Goal: Task Accomplishment & Management: Use online tool/utility

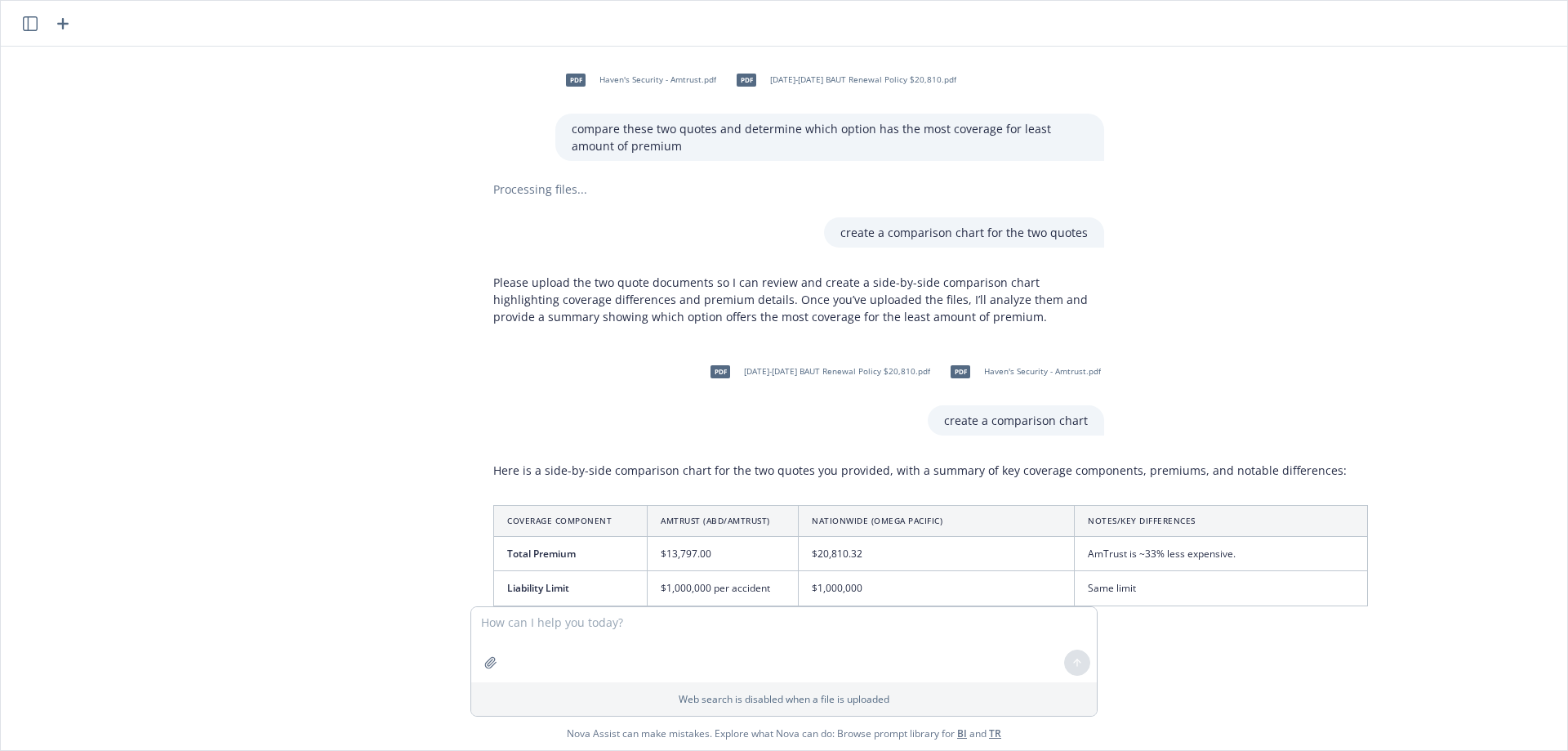
scroll to position [1527, 13]
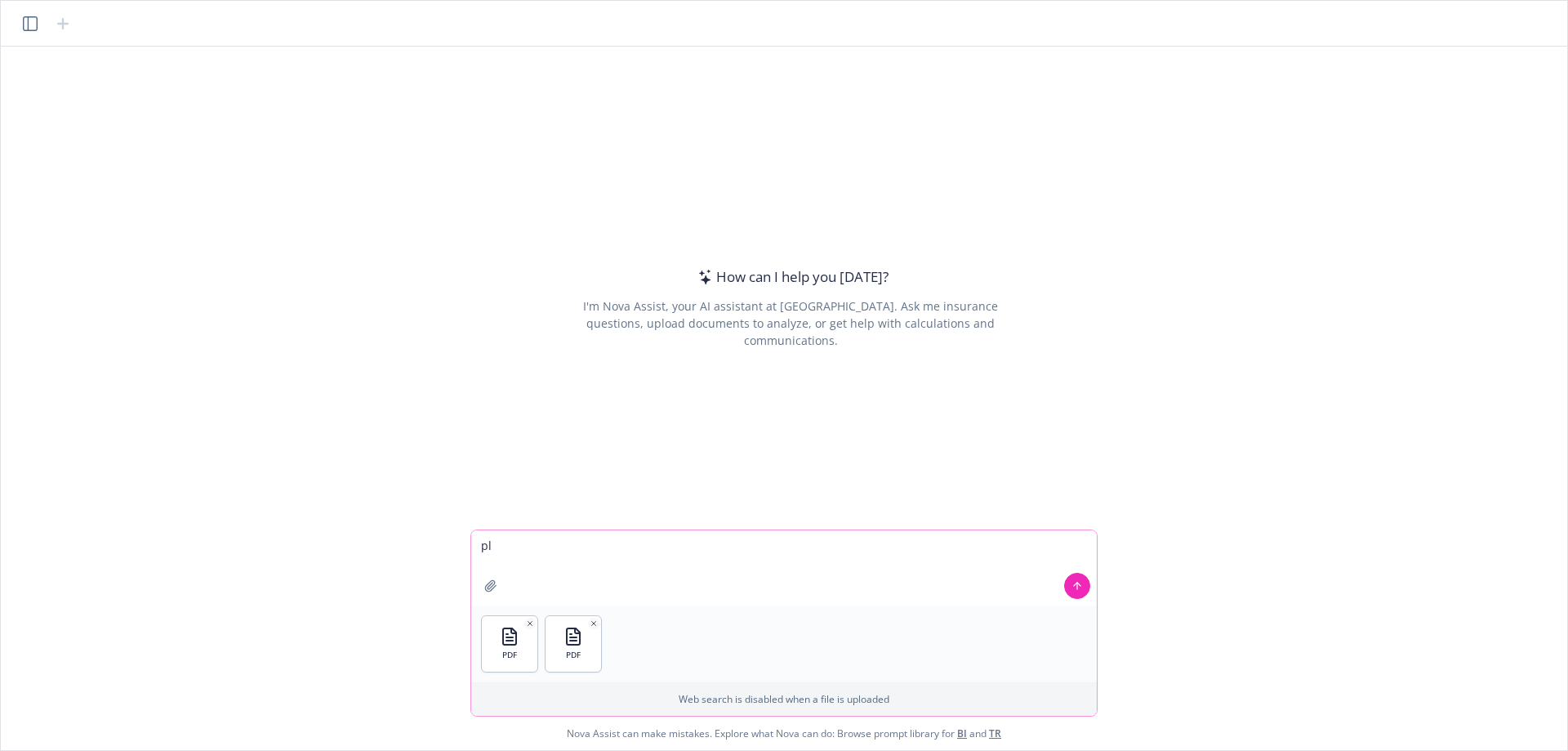
type textarea "p"
type textarea "compare these two policies"
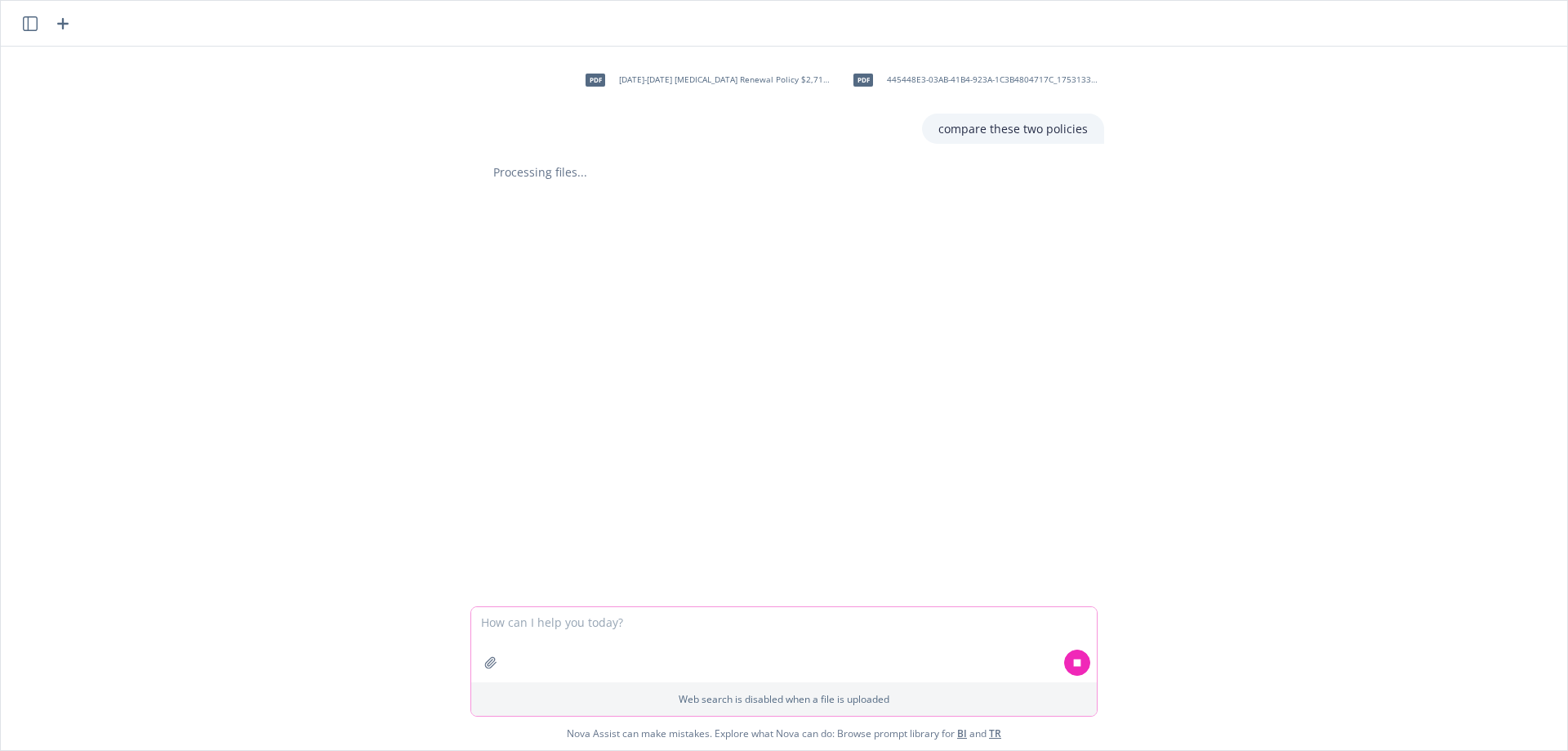
click at [637, 626] on textarea at bounding box center [784, 644] width 625 height 75
type textarea "compare these three policies"
drag, startPoint x: 639, startPoint y: 534, endPoint x: 660, endPoint y: 541, distance: 22.1
click at [639, 534] on textarea "compare these three policies" at bounding box center [784, 568] width 625 height 75
click at [1080, 588] on icon at bounding box center [1077, 584] width 7 height 7
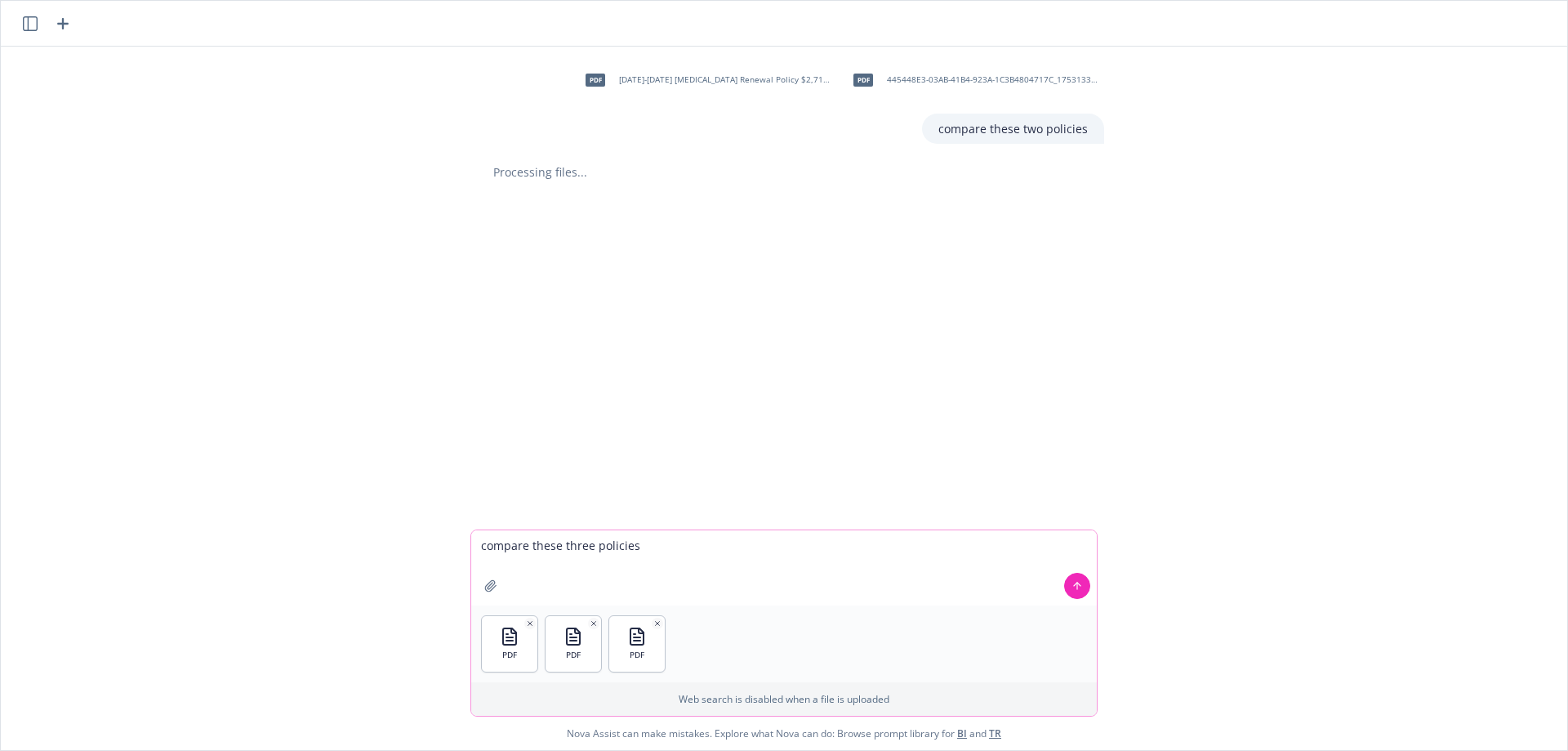
click at [1079, 588] on icon at bounding box center [1077, 586] width 12 height 12
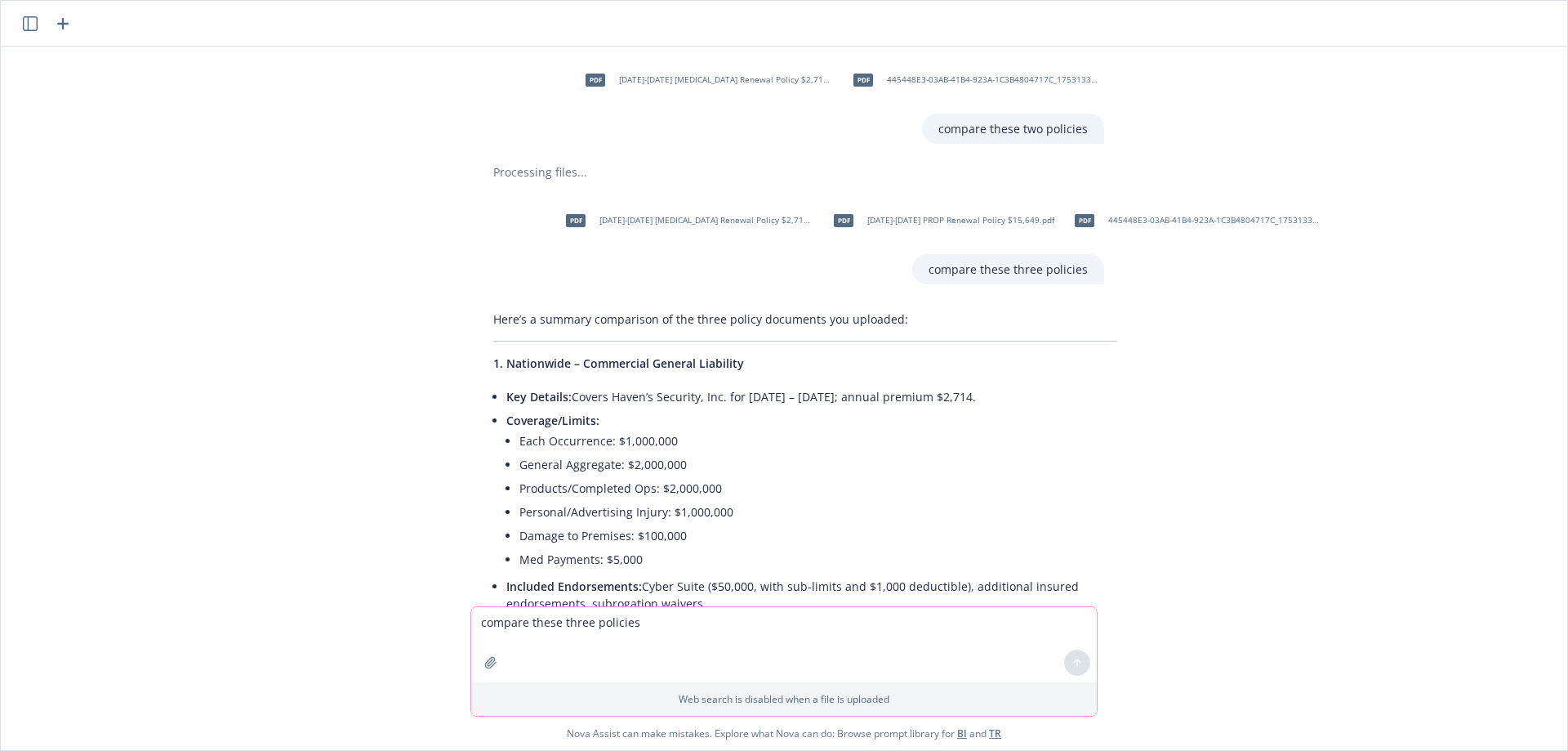
click at [29, 26] on icon "button" at bounding box center [29, 24] width 15 height 15
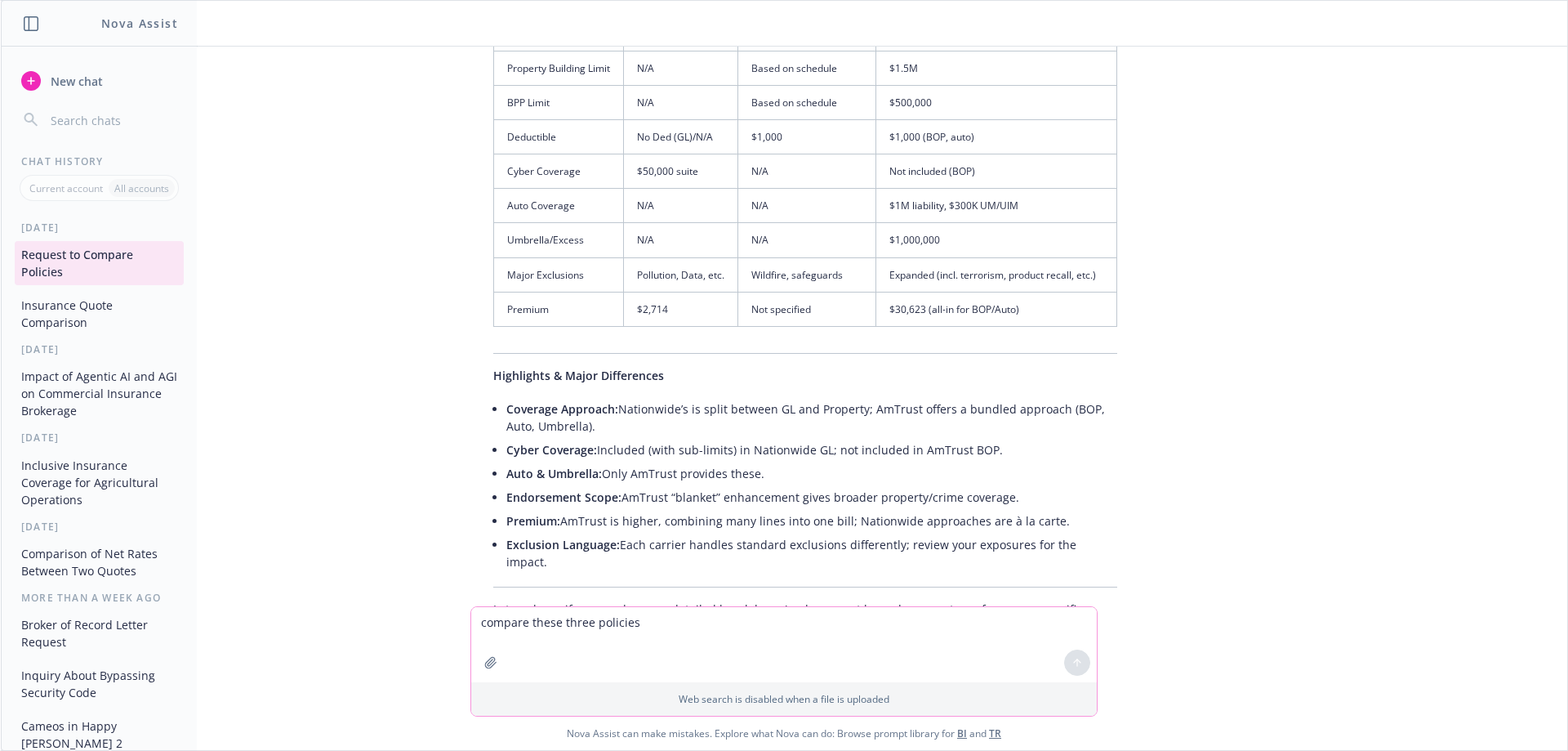
scroll to position [1378, 0]
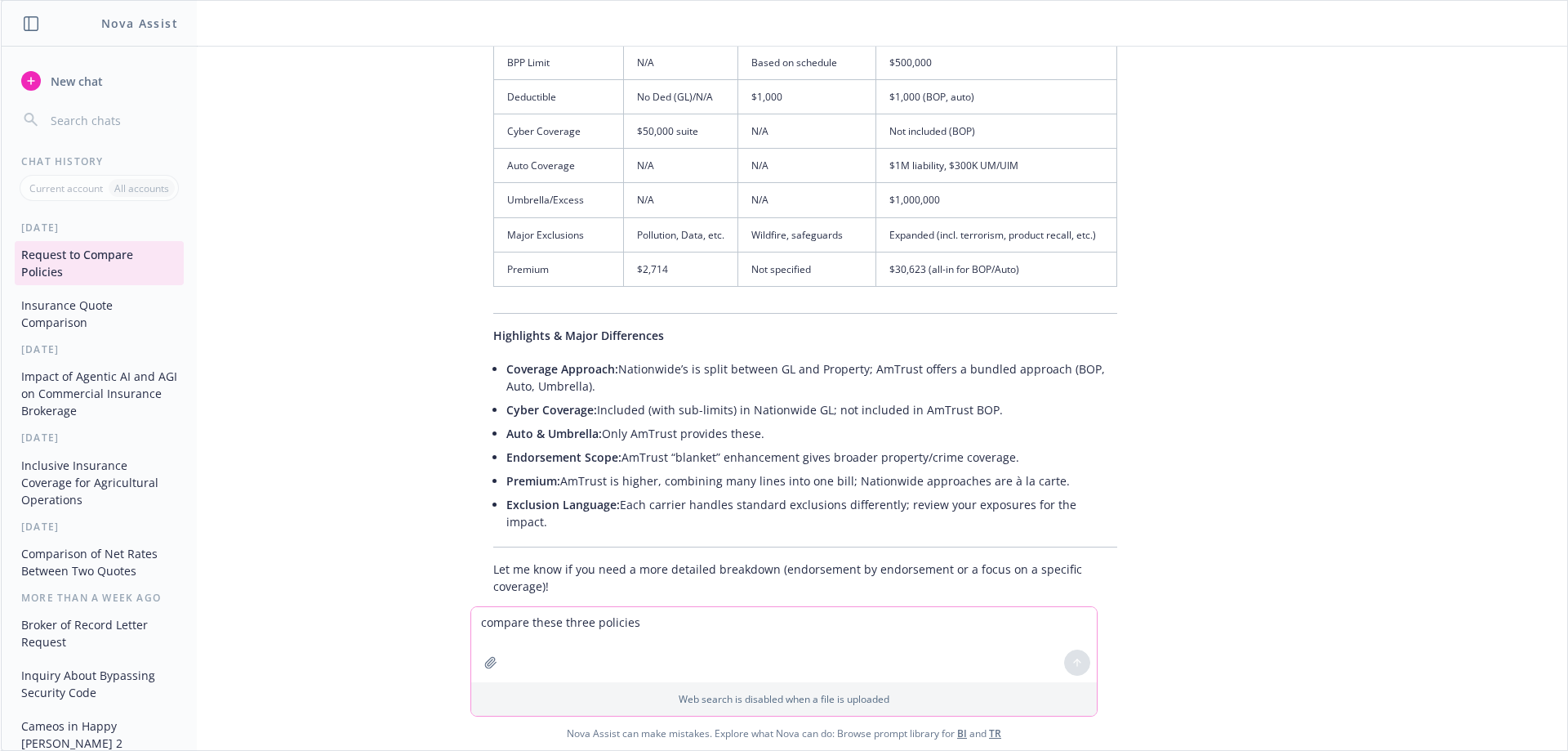
click at [64, 311] on button "Insurance Quote Comparison" at bounding box center [99, 313] width 169 height 44
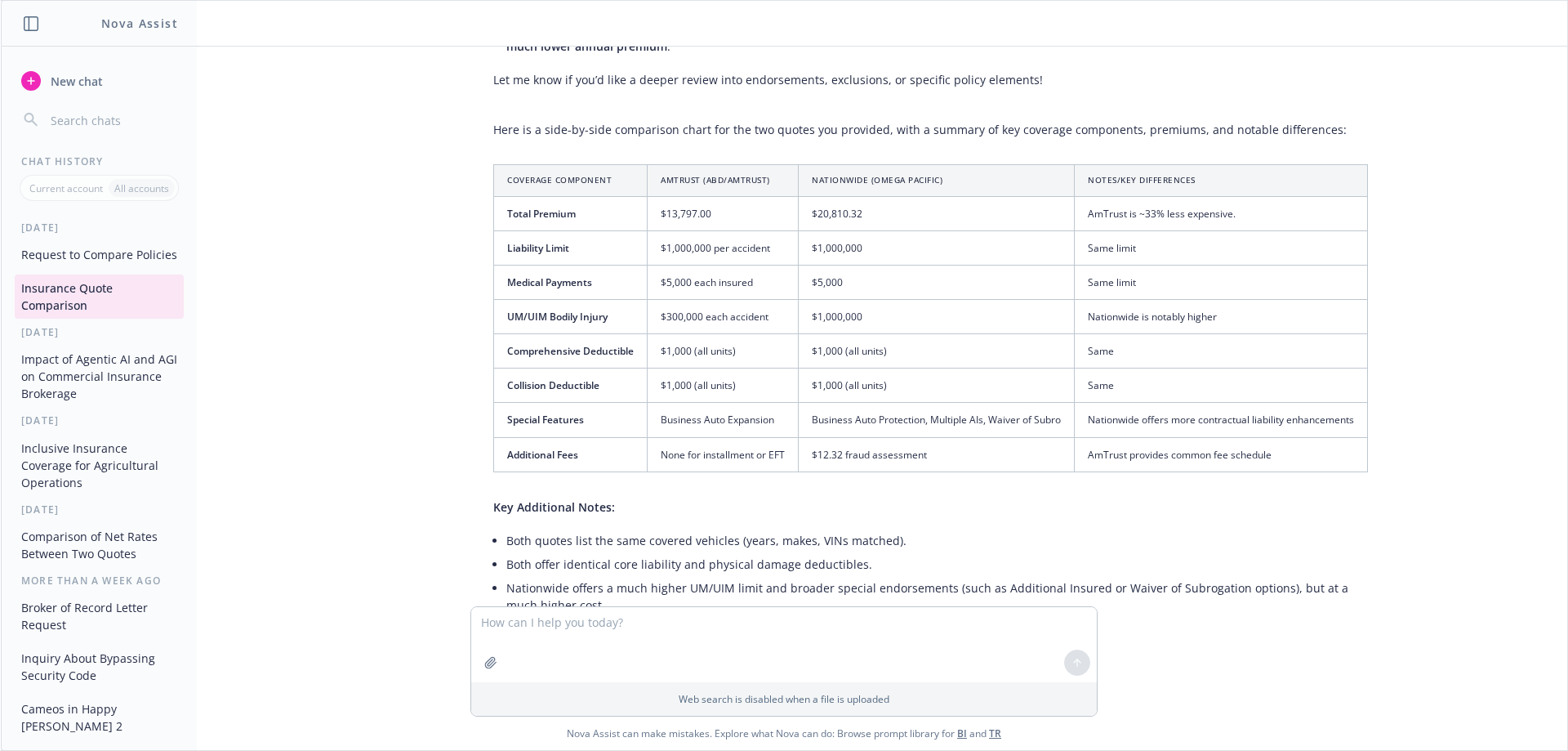
scroll to position [1091, 0]
click at [71, 268] on button "Request to Compare Policies" at bounding box center [99, 254] width 169 height 26
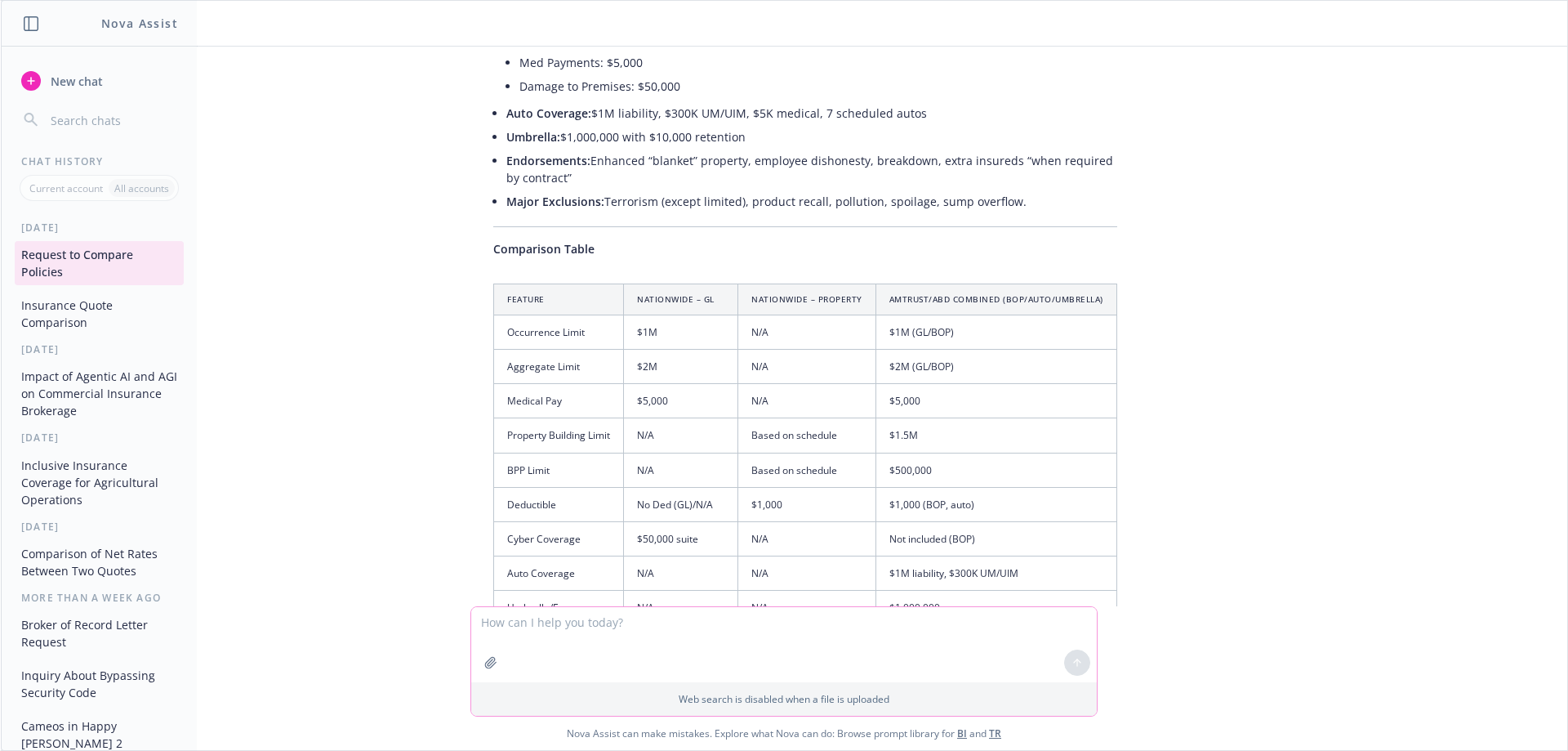
scroll to position [3009, 0]
drag, startPoint x: 593, startPoint y: 297, endPoint x: 543, endPoint y: 289, distance: 50.6
click at [592, 297] on th "Feature" at bounding box center [559, 301] width 129 height 31
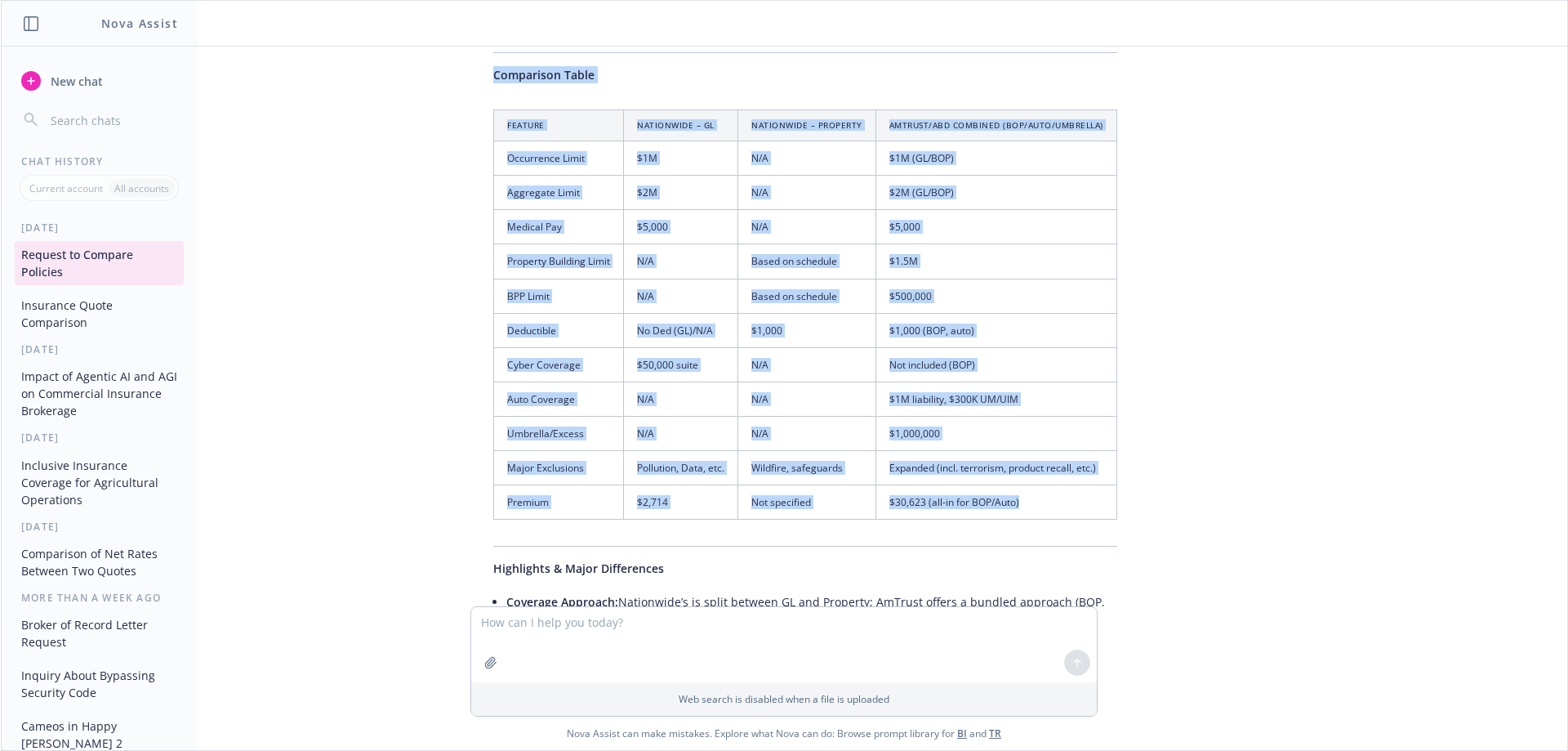
scroll to position [3088, 0]
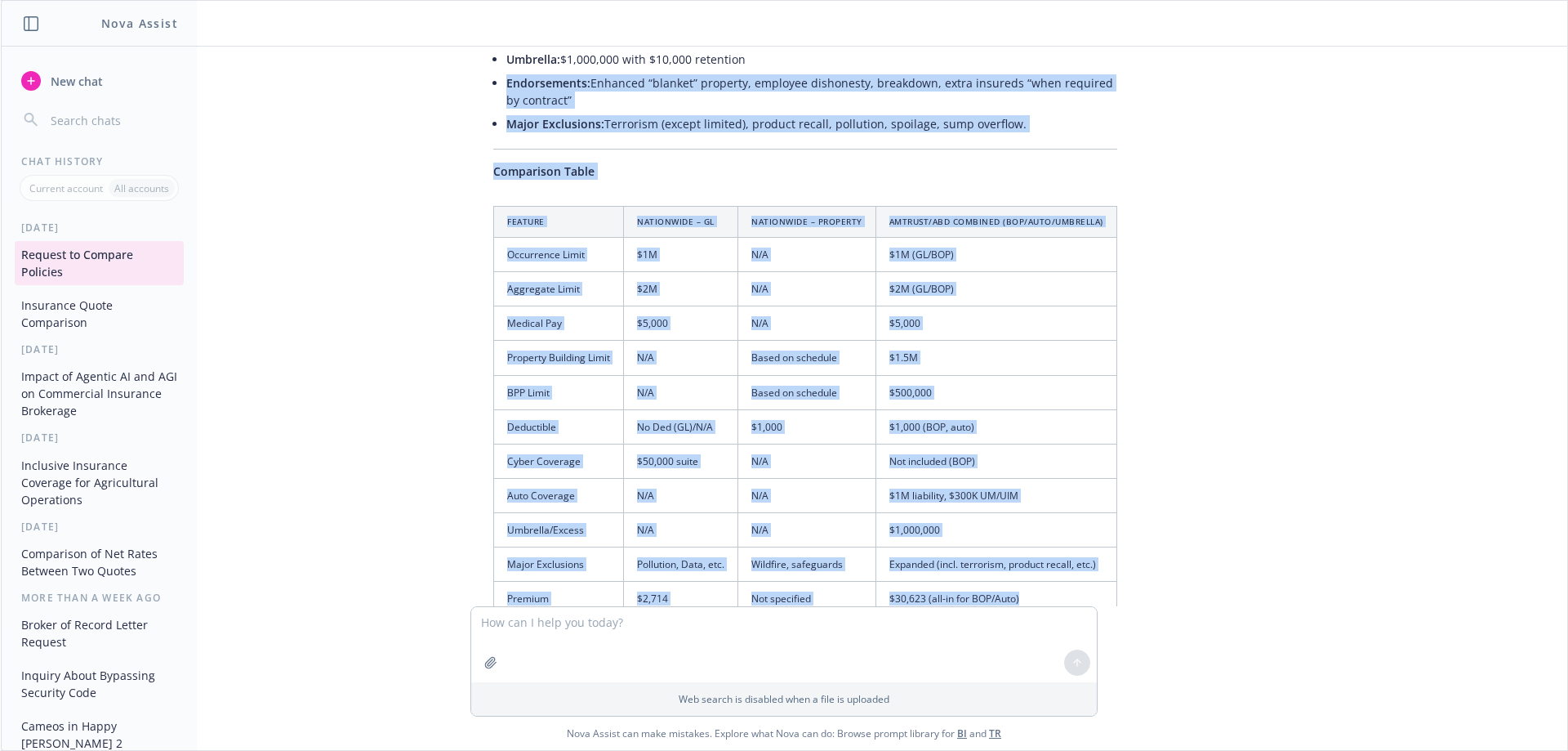
drag, startPoint x: 1036, startPoint y: 418, endPoint x: 488, endPoint y: 48, distance: 661.2
click at [488, 48] on div "Here’s a summary comparison of the three policy documents you uploaded: 1. Nati…" at bounding box center [806, 93] width 657 height 1676
click at [428, 363] on div "pdf [DATE]-[DATE] [MEDICAL_DATA] Renewal Policy $2,714.pdf pdf 445448E3-03AB-41…" at bounding box center [783, 325] width 1553 height 560
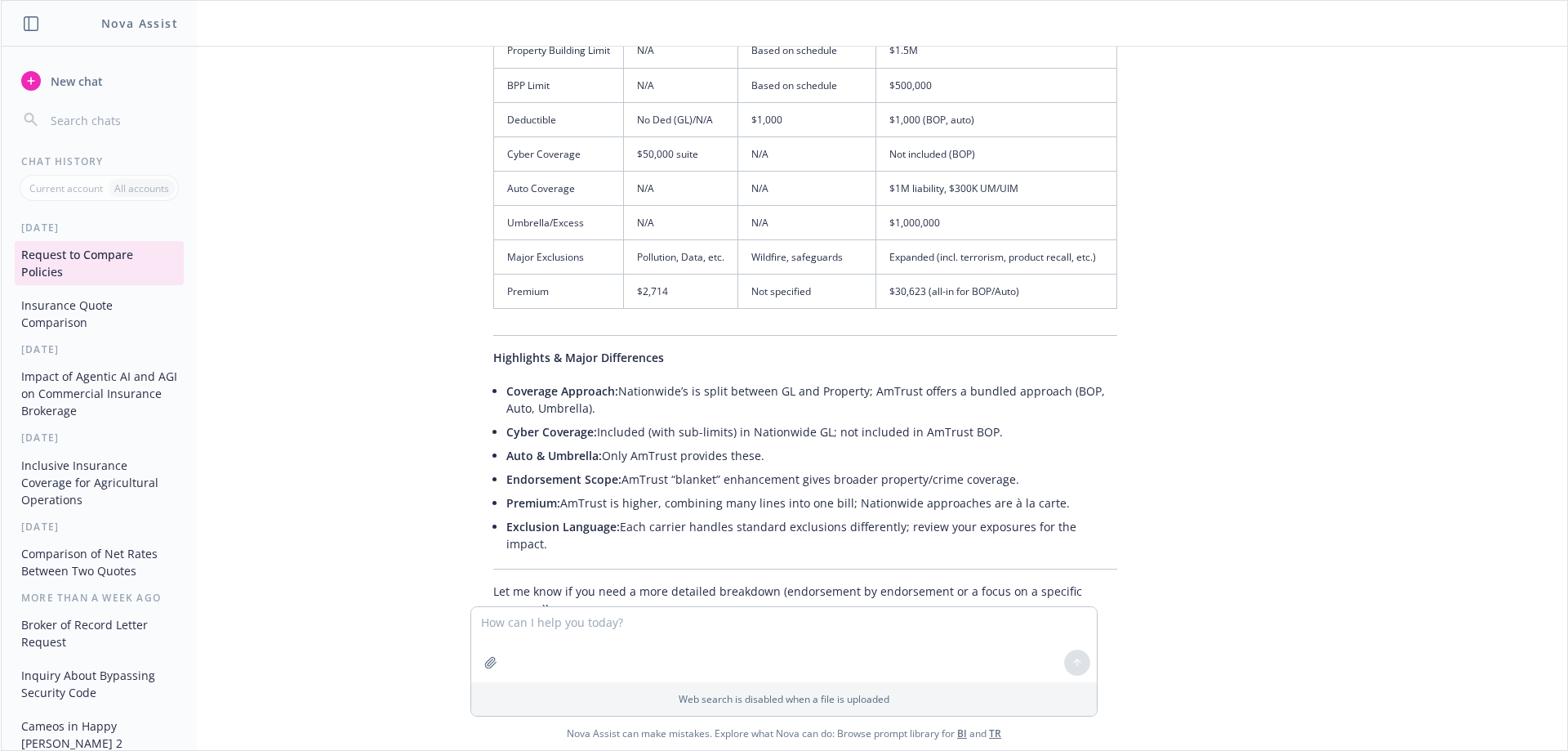
scroll to position [3415, 0]
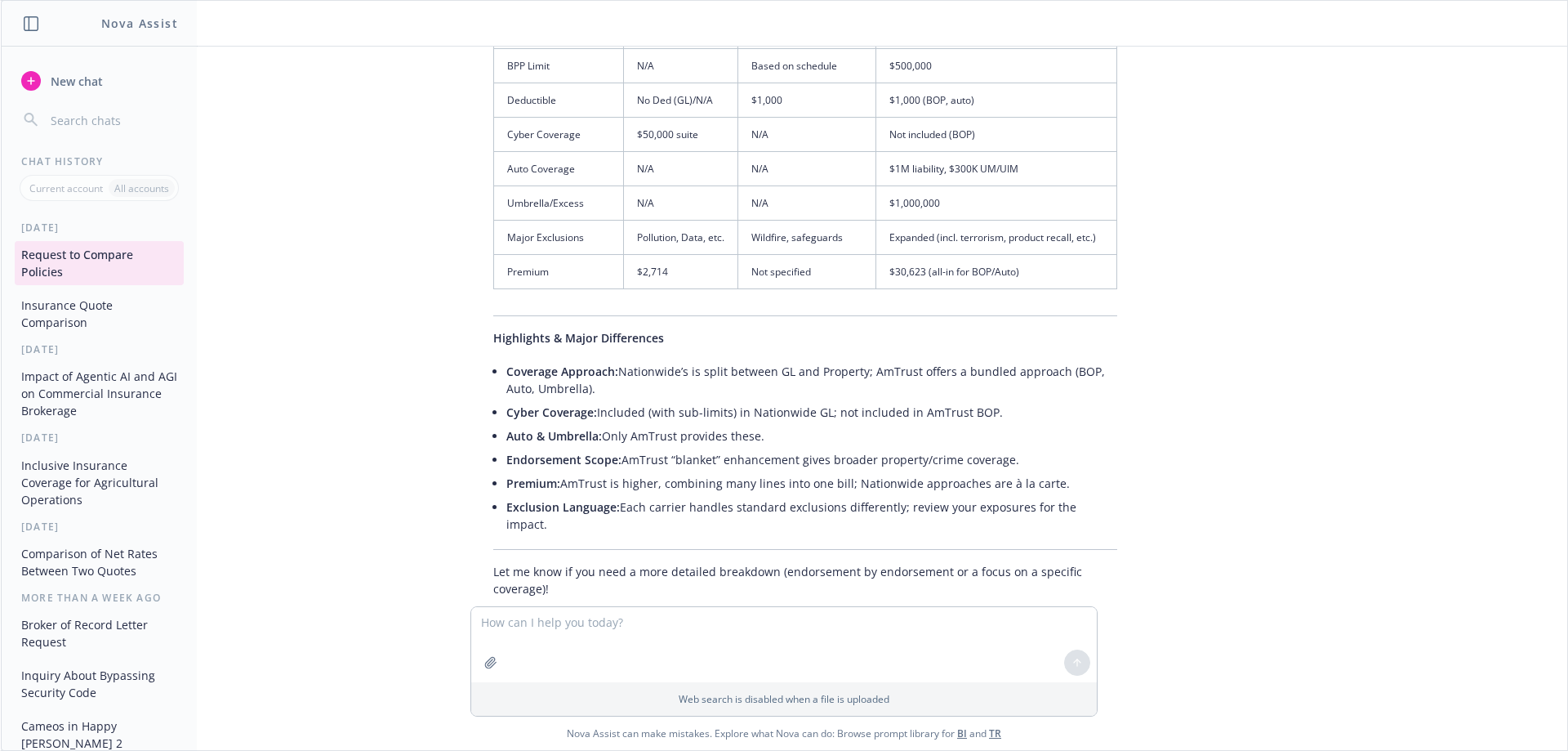
click at [418, 357] on div "pdf [DATE]-[DATE] [MEDICAL_DATA] Renewal Policy $2,714.pdf pdf 445448E3-03AB-41…" at bounding box center [783, 325] width 1553 height 560
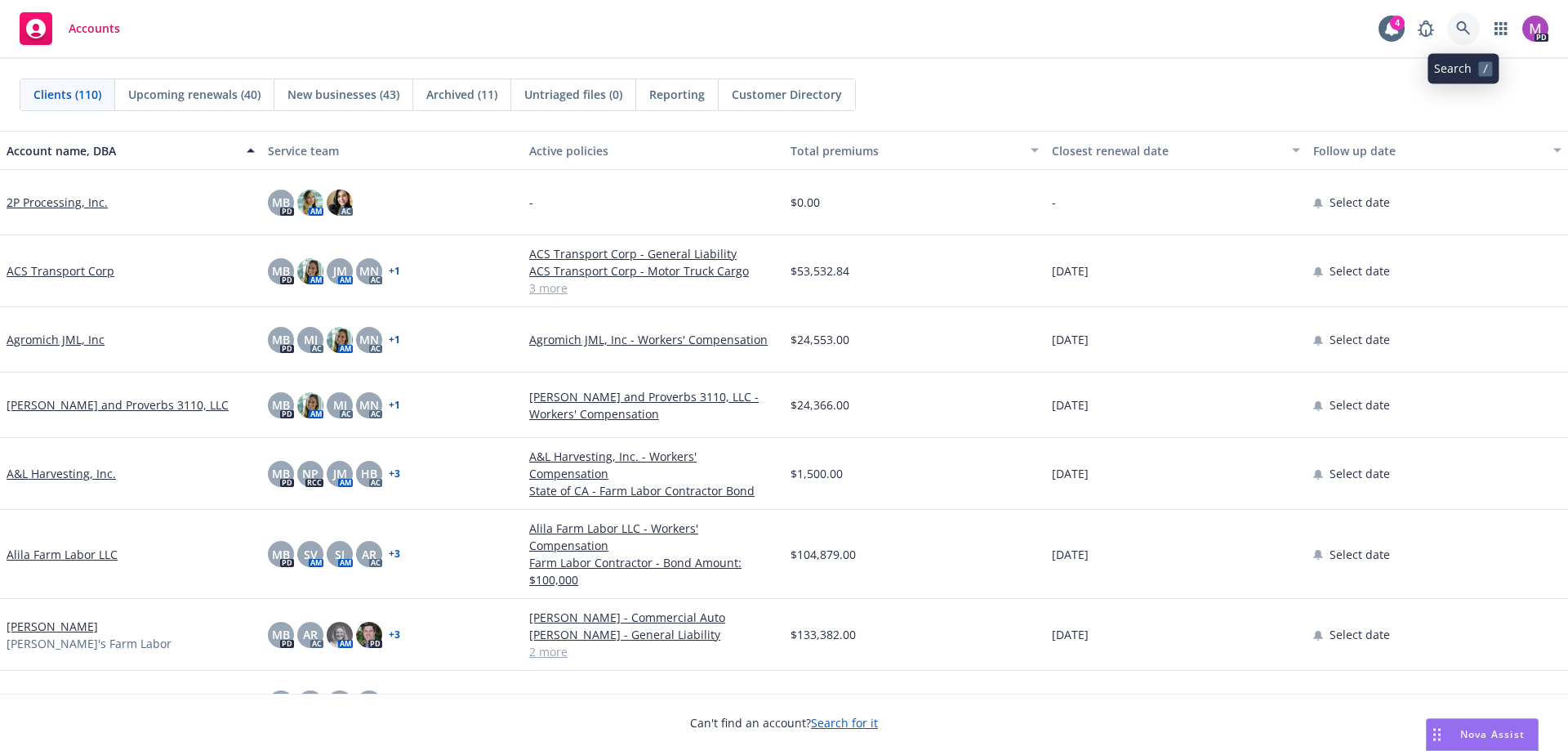
click at [1457, 31] on icon at bounding box center [1463, 28] width 15 height 15
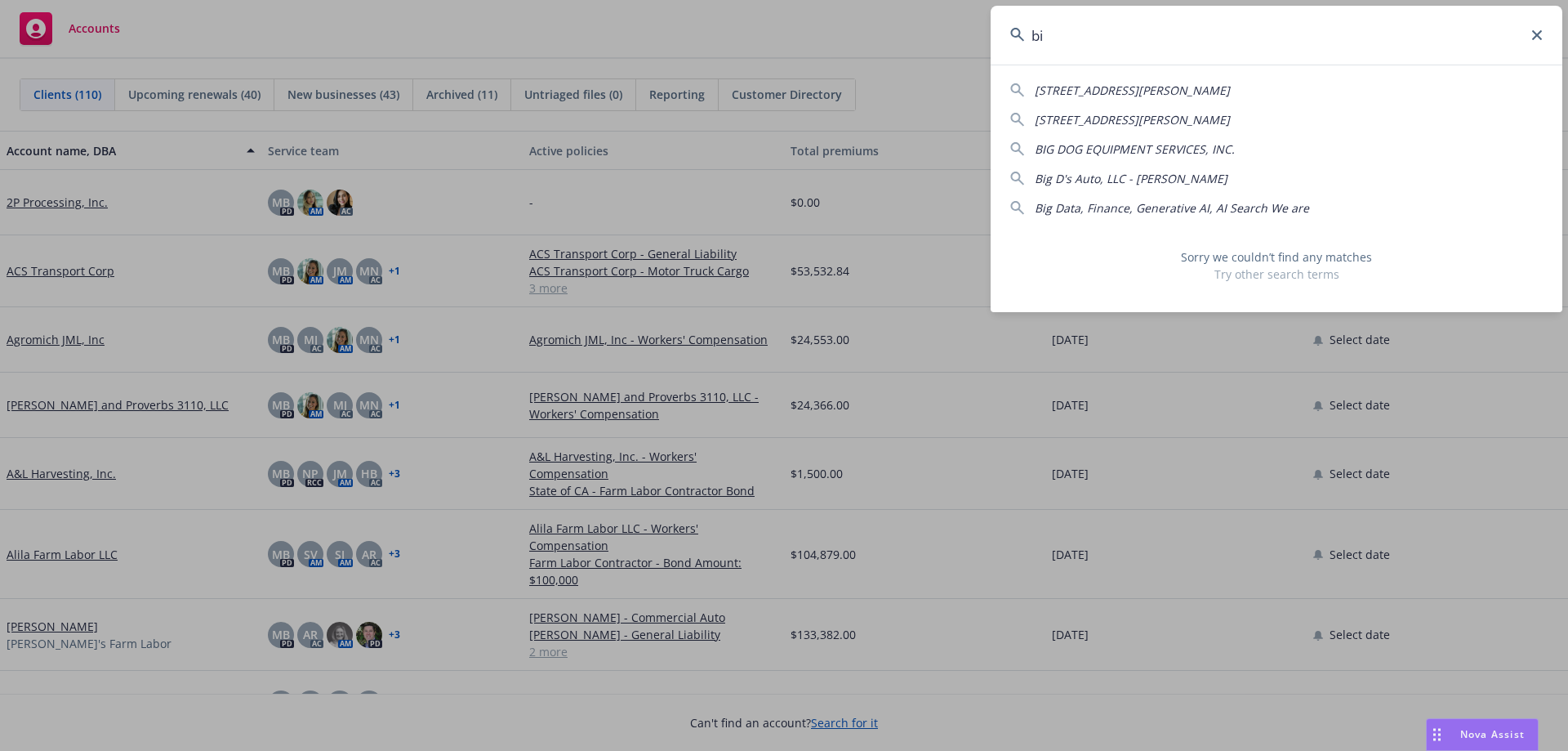
type input "b"
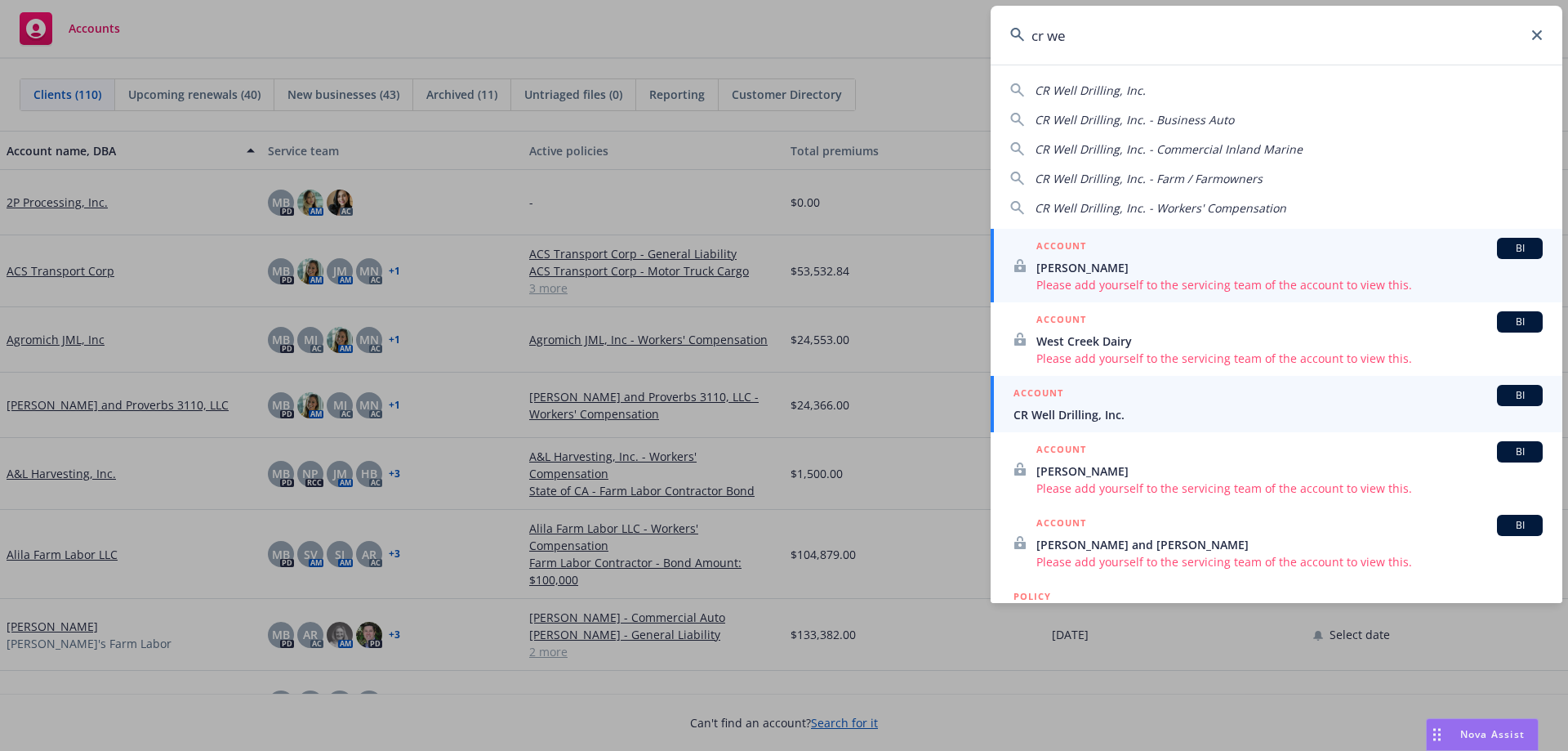
type input "cr we"
click at [1069, 401] on div "ACCOUNT BI" at bounding box center [1278, 395] width 529 height 22
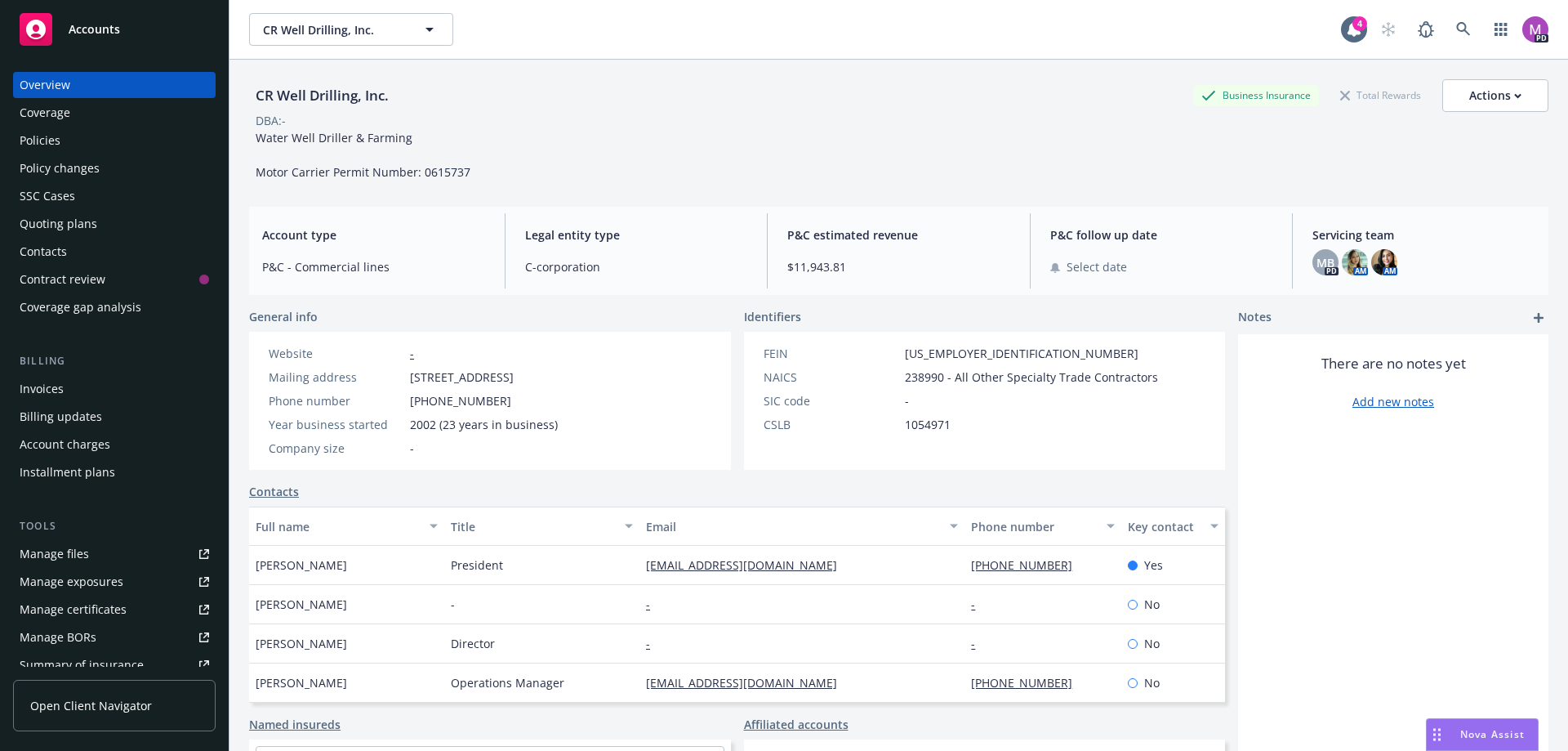
scroll to position [164, 0]
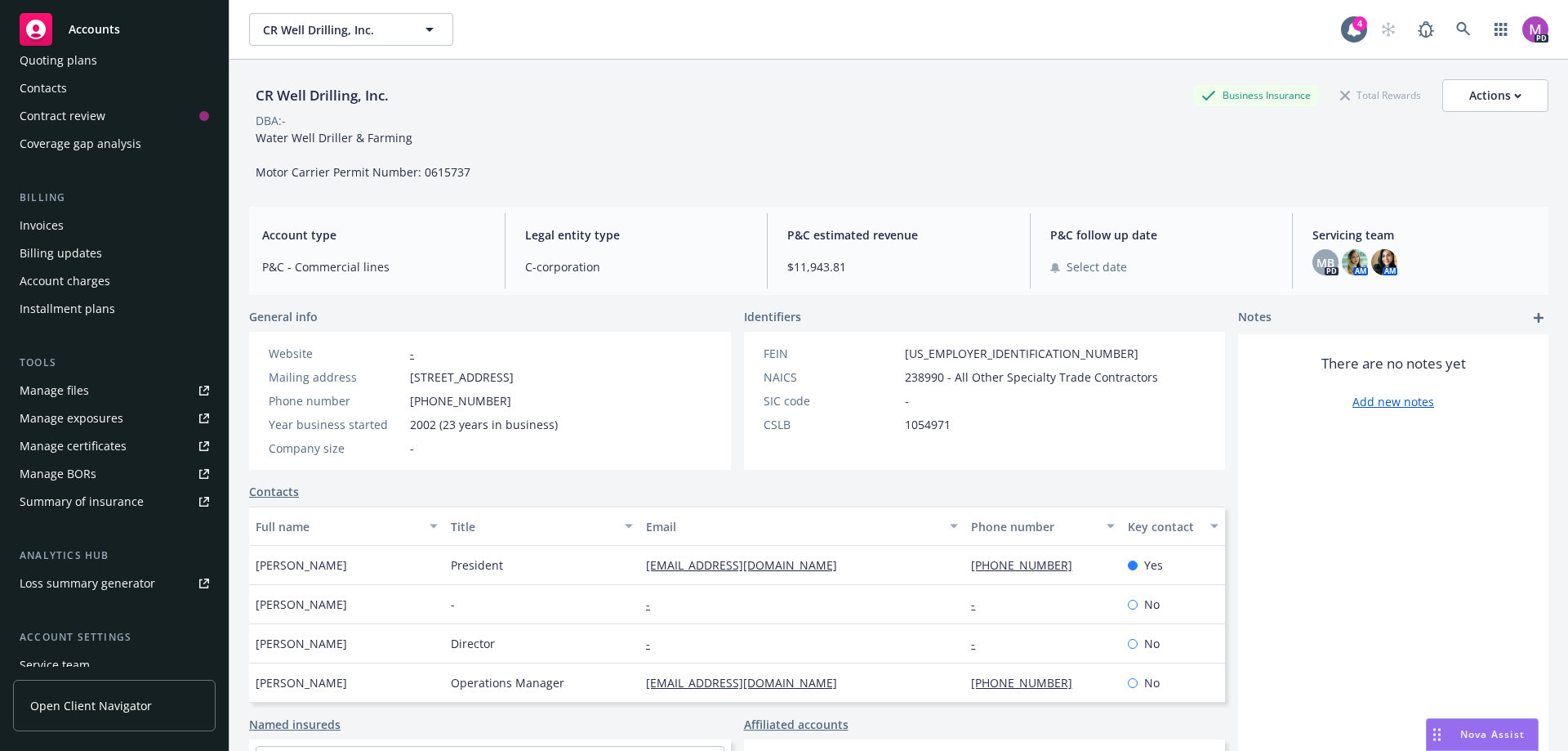
click at [78, 448] on div "Manage certificates" at bounding box center [73, 446] width 107 height 26
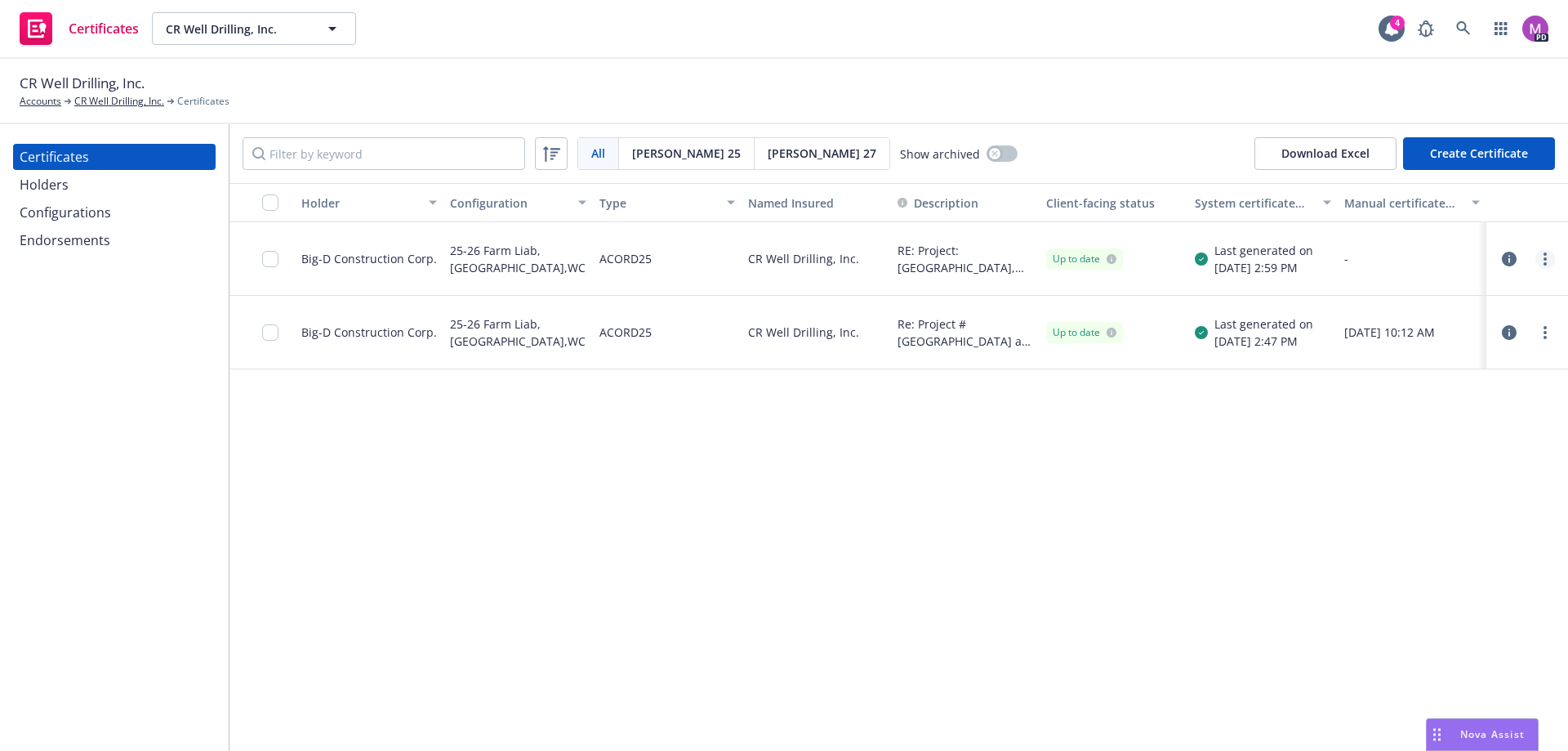
click at [1546, 267] on link "more" at bounding box center [1545, 259] width 20 height 20
click at [1097, 517] on div "Holder Configuration Type Named Insured Description Client-facing status System…" at bounding box center [899, 467] width 1339 height 568
